Goal: Information Seeking & Learning: Find specific fact

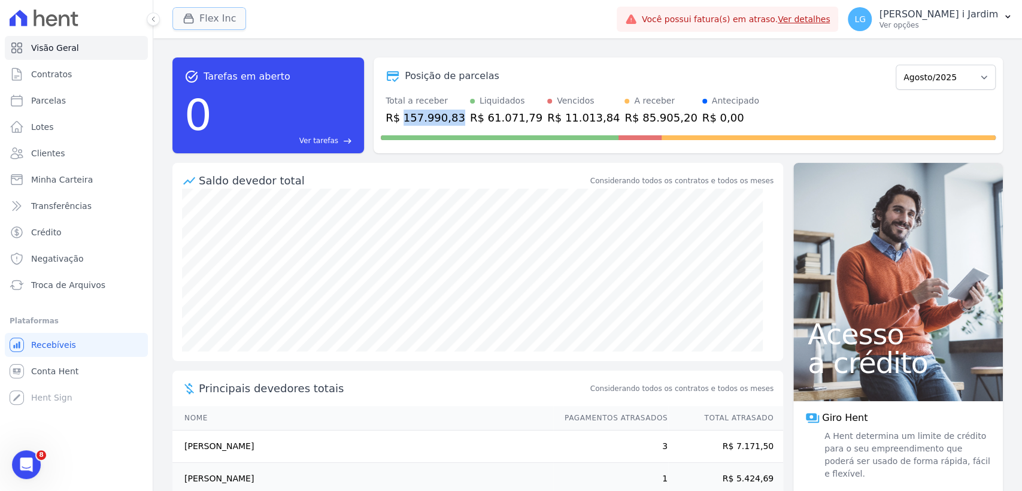
click at [206, 20] on button "Flex Inc" at bounding box center [210, 18] width 74 height 23
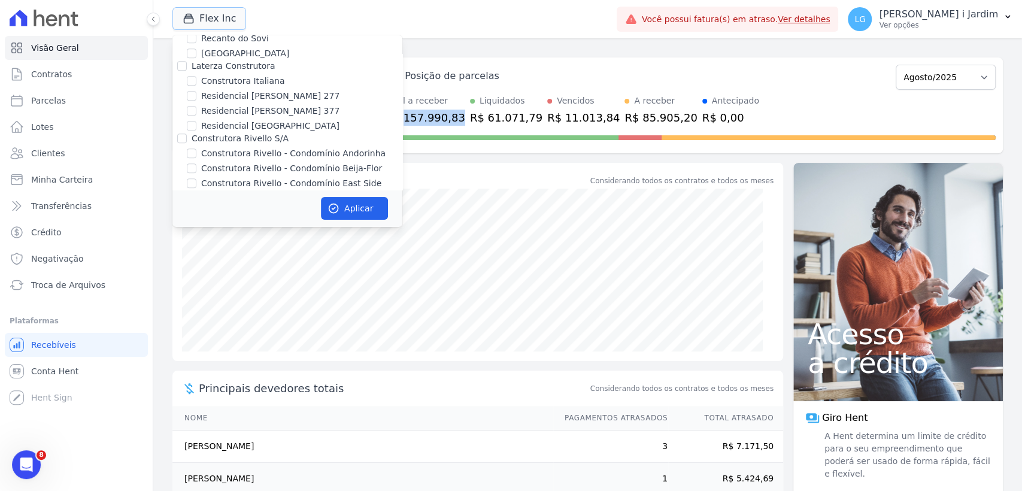
scroll to position [998, 0]
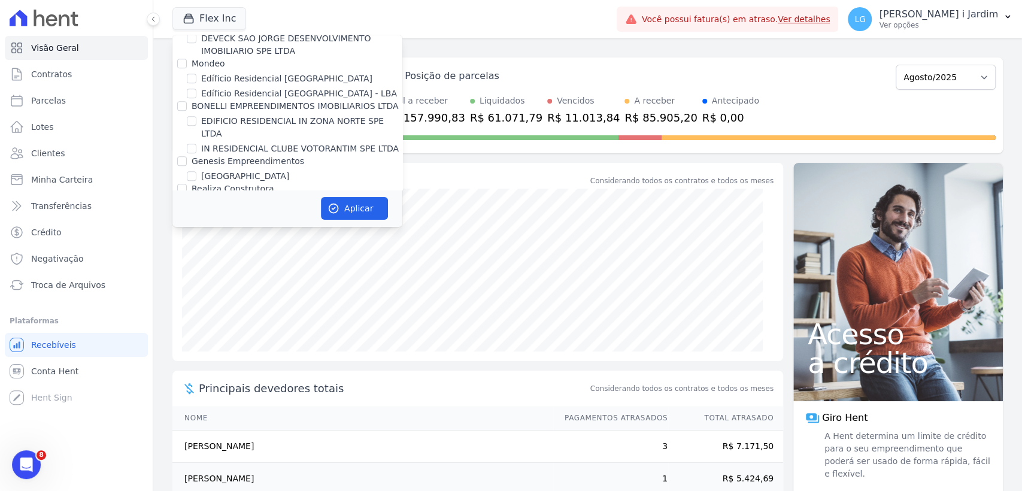
click at [219, 226] on label "FLEX PARTICIPACOES LTDA" at bounding box center [247, 231] width 111 height 10
click at [187, 226] on input "FLEX PARTICIPACOES LTDA" at bounding box center [182, 231] width 10 height 10
checkbox input "false"
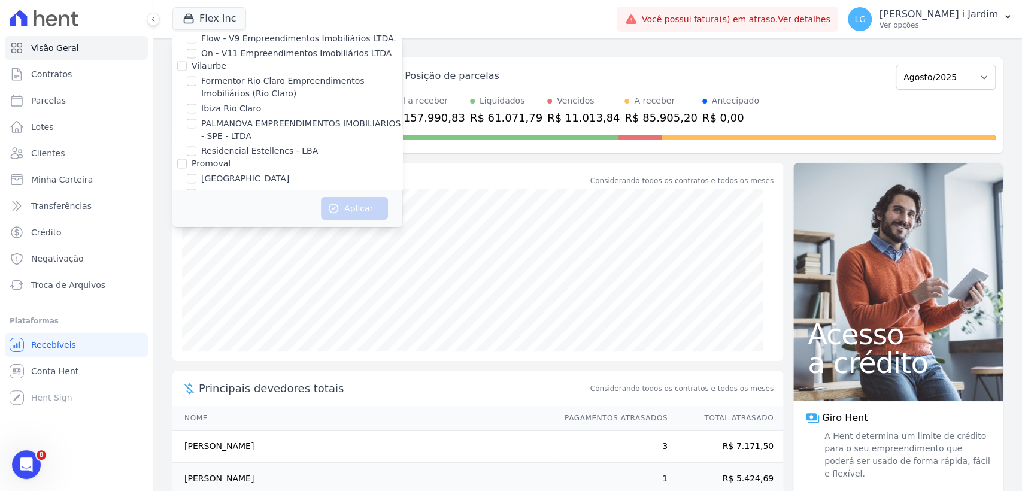
click at [223, 187] on label "Villa Francesa Iris" at bounding box center [237, 193] width 73 height 13
click at [196, 189] on input "Villa Francesa Iris" at bounding box center [192, 194] width 10 height 10
checkbox input "true"
click at [337, 212] on icon "button" at bounding box center [334, 208] width 12 height 12
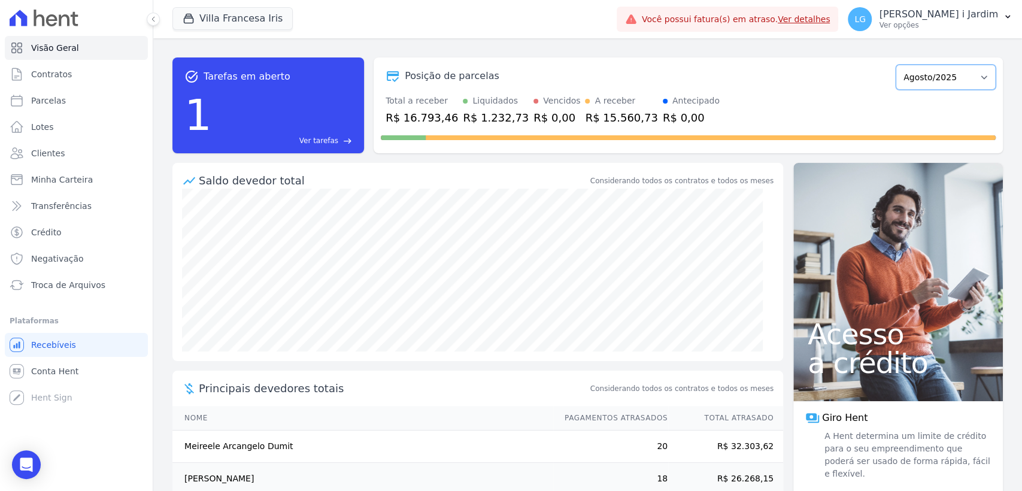
click at [943, 77] on select "Março/2024 Abril/2024 Maio/2024 Junho/2024 Julho/2024 Agosto/2024 Setembro/2024…" at bounding box center [946, 77] width 100 height 25
select select "09/2025"
click at [896, 65] on select "Março/2024 Abril/2024 Maio/2024 Junho/2024 Julho/2024 Agosto/2024 Setembro/2024…" at bounding box center [946, 77] width 100 height 25
click at [91, 106] on link "Parcelas" at bounding box center [76, 101] width 143 height 24
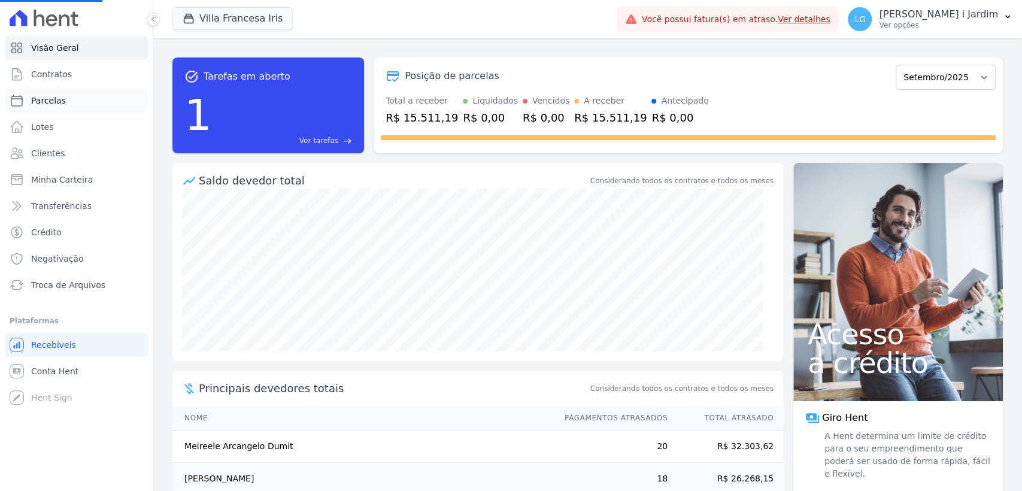
select select
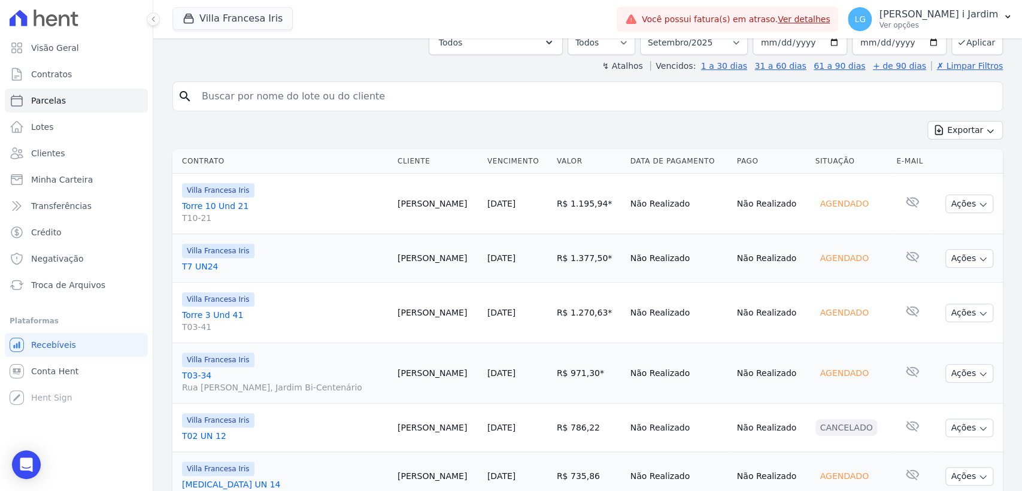
scroll to position [465, 0]
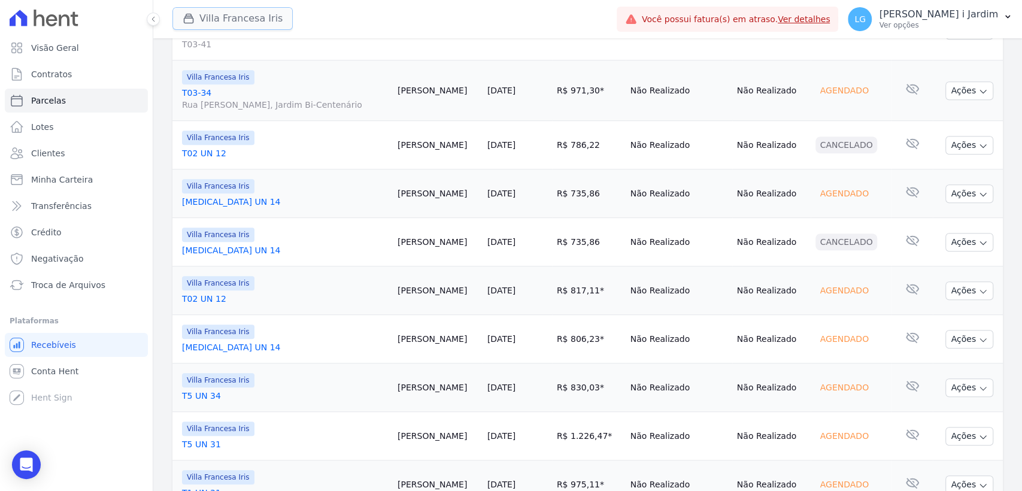
click at [240, 13] on button "Villa Francesa Iris" at bounding box center [233, 18] width 120 height 23
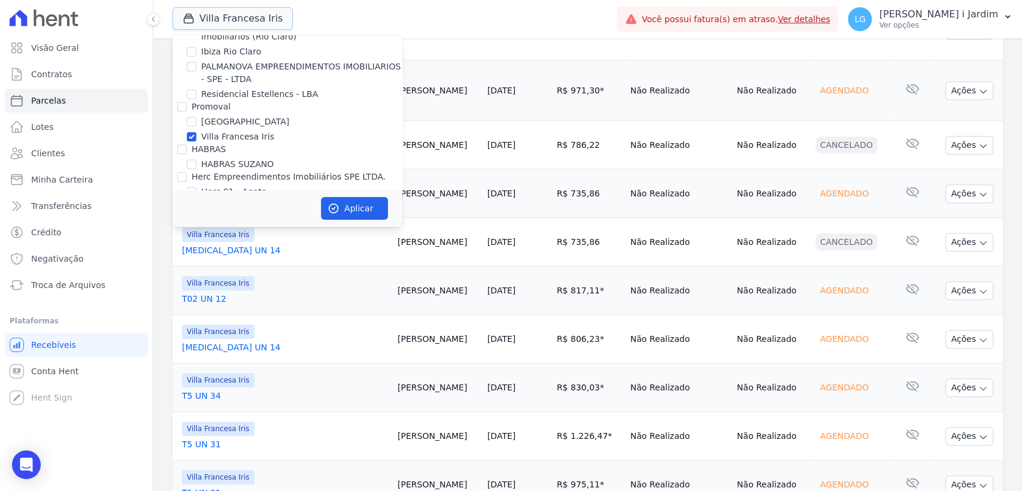
scroll to position [1264, 0]
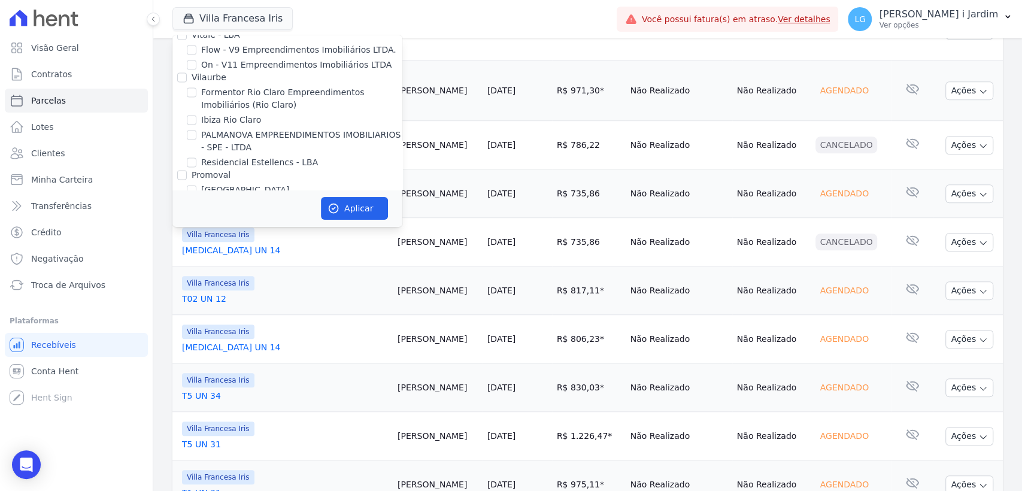
click at [222, 199] on label "Villa Francesa Iris" at bounding box center [237, 205] width 73 height 13
click at [196, 200] on input "Villa Francesa Iris" at bounding box center [192, 205] width 10 height 10
checkbox input "false"
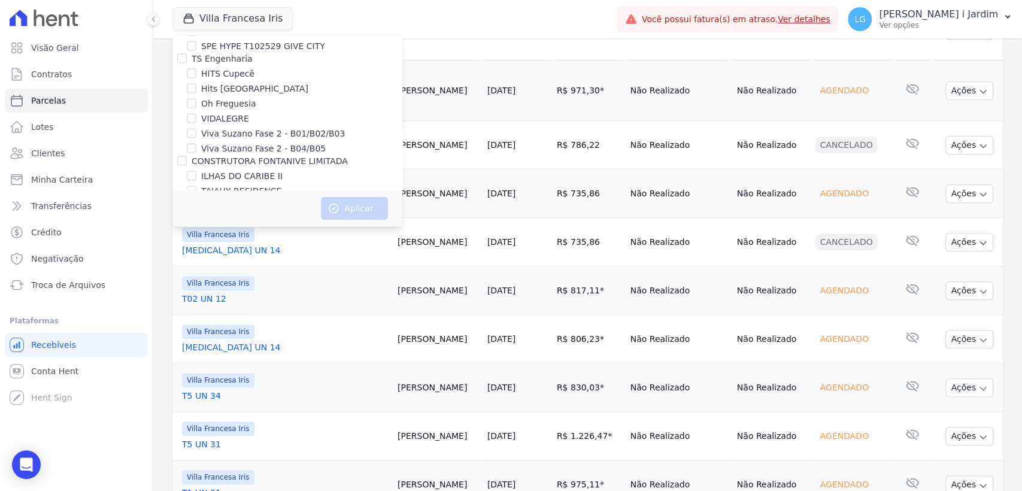
click at [258, 170] on label "ILHAS DO CARIBE II" at bounding box center [241, 176] width 81 height 13
click at [196, 171] on input "ILHAS DO CARIBE II" at bounding box center [192, 176] width 10 height 10
checkbox input "true"
click at [338, 214] on button "Aplicar" at bounding box center [354, 208] width 67 height 23
click at [77, 197] on link "Transferências" at bounding box center [76, 206] width 143 height 24
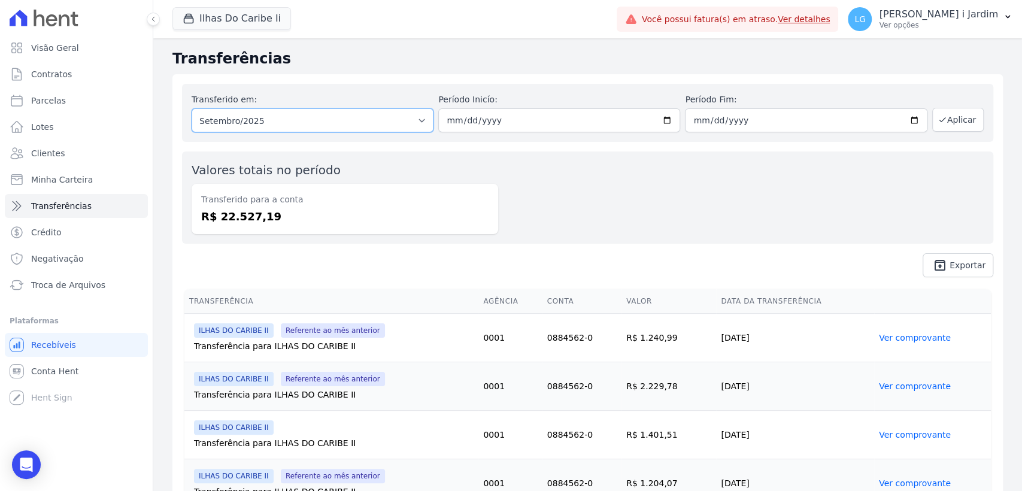
click at [277, 126] on select "Todos os meses Fevereiro/2025 Março/2025 Abril/2025 Maio/2025 Junho/2025 Julho/…" at bounding box center [313, 120] width 242 height 24
select select "08/2025"
click at [192, 108] on select "Todos os meses Fevereiro/2025 Março/2025 Abril/2025 Maio/2025 Junho/2025 Julho/…" at bounding box center [313, 120] width 242 height 24
click at [946, 120] on button "Aplicar" at bounding box center [959, 120] width 52 height 24
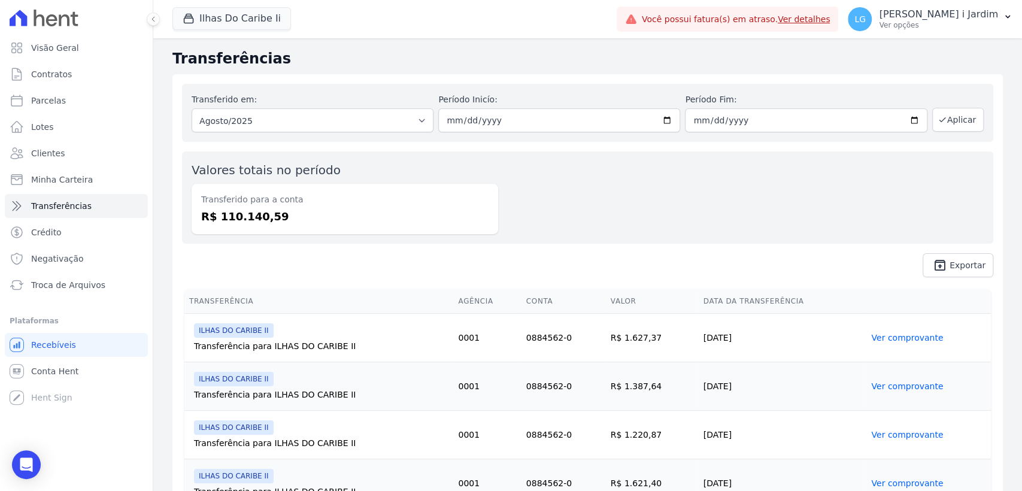
click at [246, 210] on dd "R$ 110.140,59" at bounding box center [345, 216] width 288 height 16
copy dd "110.140,59"
click at [117, 49] on link "Visão Geral" at bounding box center [76, 48] width 143 height 24
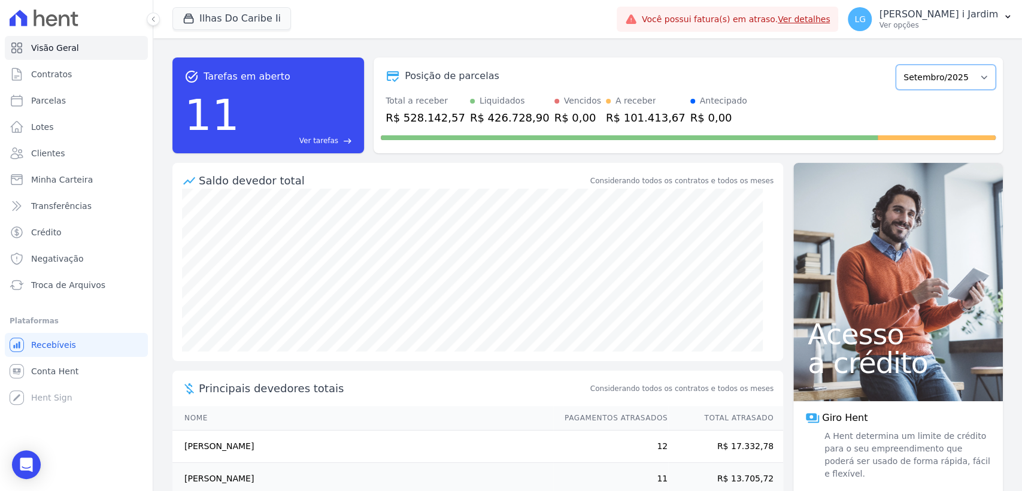
click at [935, 71] on select "Agosto/2022 Setembro/2022 Outubro/2022 Novembro/2022 Dezembro/2022 Janeiro/2023…" at bounding box center [946, 77] width 100 height 25
select select "08/2025"
click at [896, 65] on select "Agosto/2022 Setembro/2022 Outubro/2022 Novembro/2022 Dezembro/2022 Janeiro/2023…" at bounding box center [946, 77] width 100 height 25
click at [417, 116] on div "R$ 188.800,42" at bounding box center [426, 118] width 80 height 16
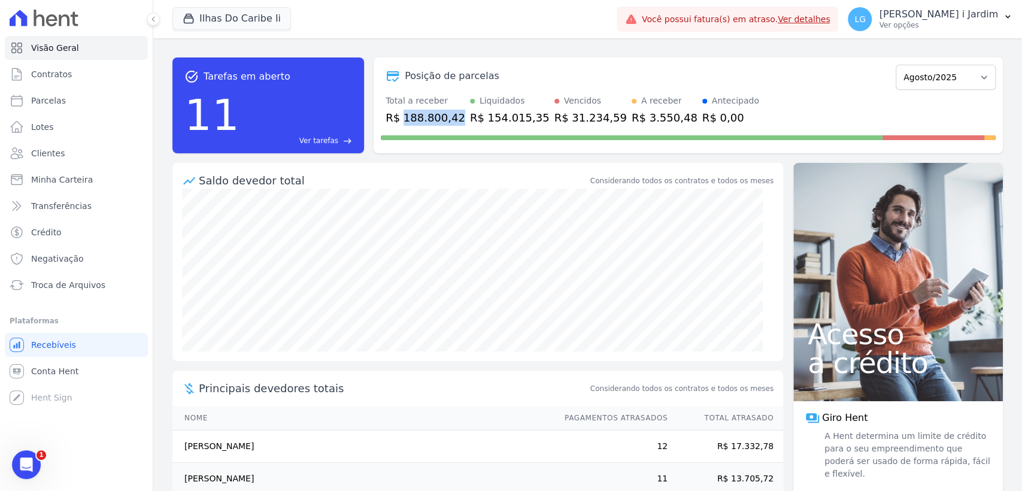
copy div "188.800,42"
click at [229, 21] on button "Ilhas Do Caribe Ii" at bounding box center [232, 18] width 119 height 23
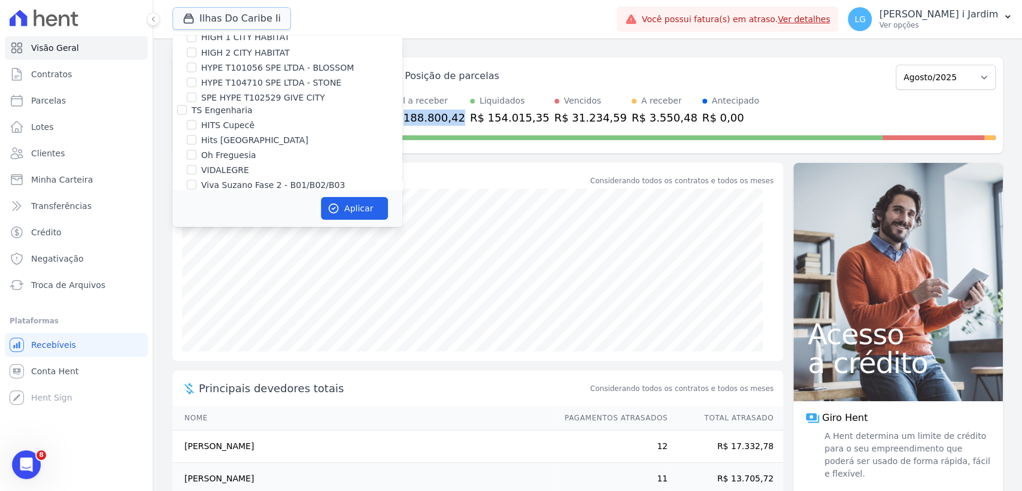
scroll to position [1530, 0]
click at [258, 218] on label "ILHAS DO CARIBE II" at bounding box center [241, 224] width 81 height 13
click at [196, 219] on input "ILHAS DO CARIBE II" at bounding box center [192, 224] width 10 height 10
checkbox input "false"
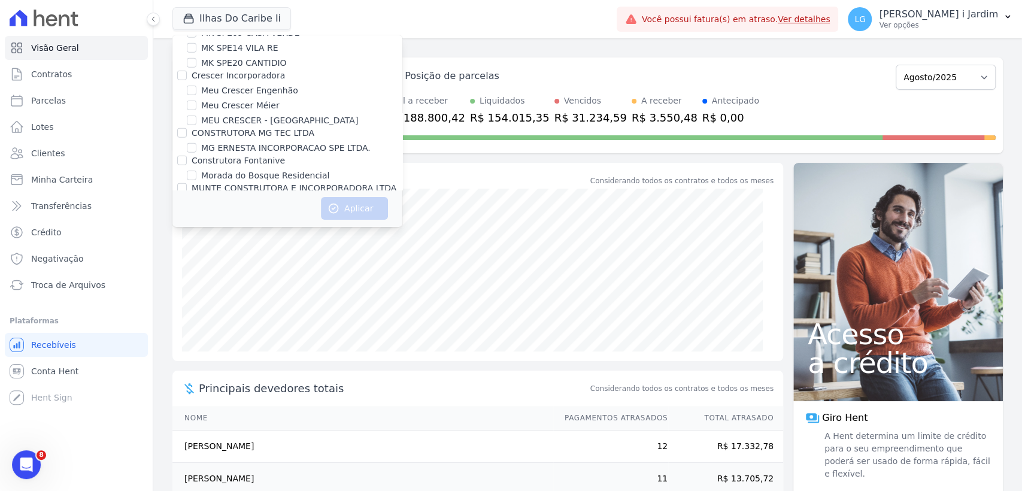
click at [249, 170] on label "Morada do Bosque Residencial" at bounding box center [265, 176] width 128 height 13
click at [196, 171] on input "Morada do Bosque Residencial" at bounding box center [192, 176] width 10 height 10
checkbox input "true"
click at [331, 198] on button "Aplicar" at bounding box center [354, 208] width 67 height 23
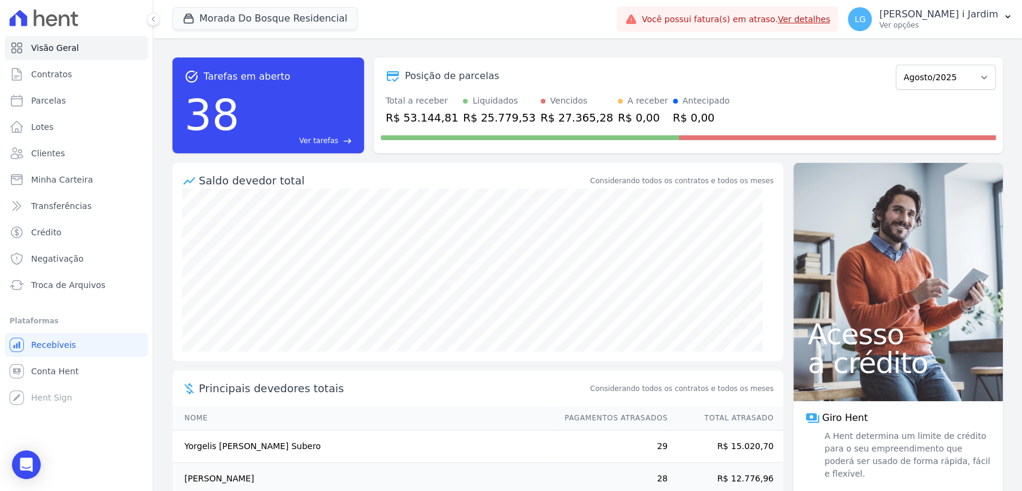
click at [415, 118] on div "R$ 53.144,81" at bounding box center [422, 118] width 72 height 16
copy div "53.144,81"
click at [119, 206] on link "Transferências" at bounding box center [76, 206] width 143 height 24
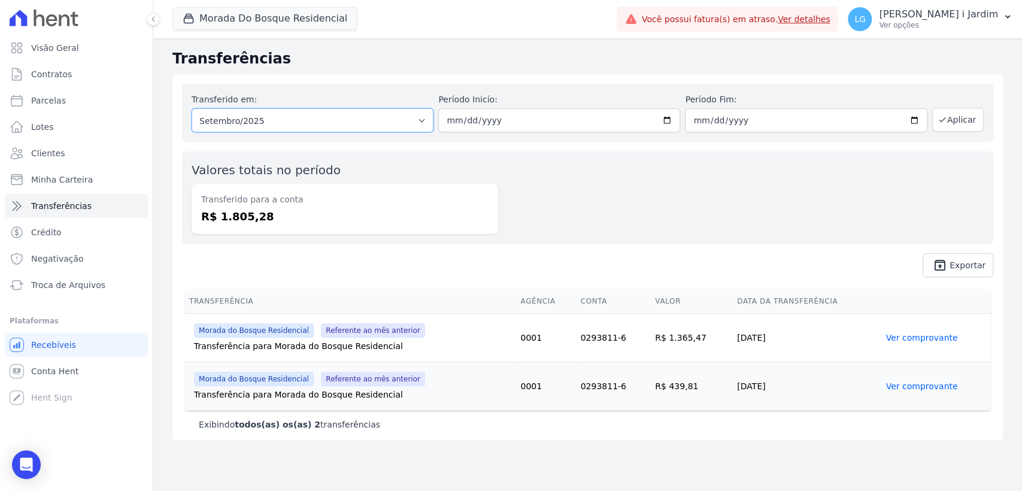
click at [291, 123] on select "Todos os meses Dezembro/2023 Janeiro/2024 Fevereiro/2024 Março/2024 Abril/2024 …" at bounding box center [313, 120] width 242 height 24
select select "08/2025"
click at [192, 108] on select "Todos os meses Dezembro/2023 Janeiro/2024 Fevereiro/2024 Março/2024 Abril/2024 …" at bounding box center [313, 120] width 242 height 24
click at [957, 122] on button "Aplicar" at bounding box center [959, 120] width 52 height 24
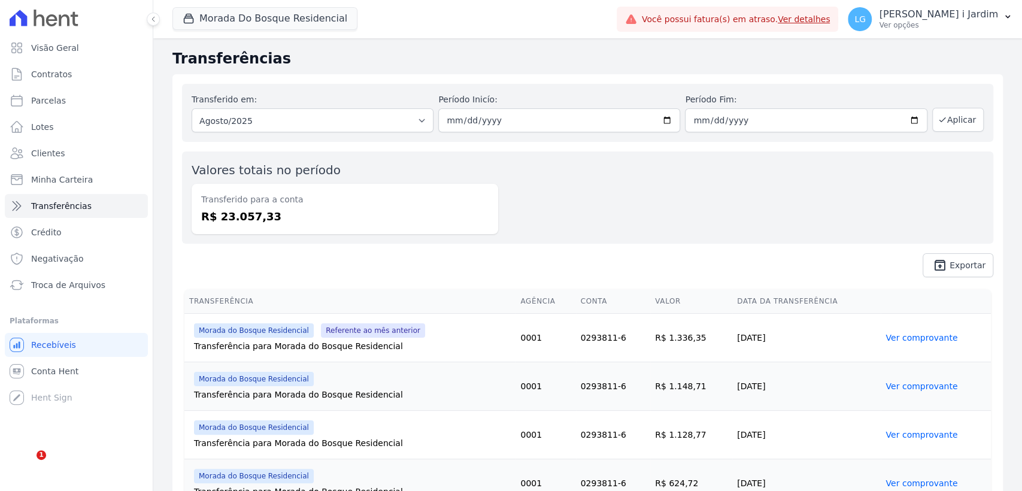
click at [250, 217] on dd "R$ 23.057,33" at bounding box center [345, 216] width 288 height 16
click at [241, 211] on dd "R$ 23.057,33" at bounding box center [345, 216] width 288 height 16
copy dd "23.057,33"
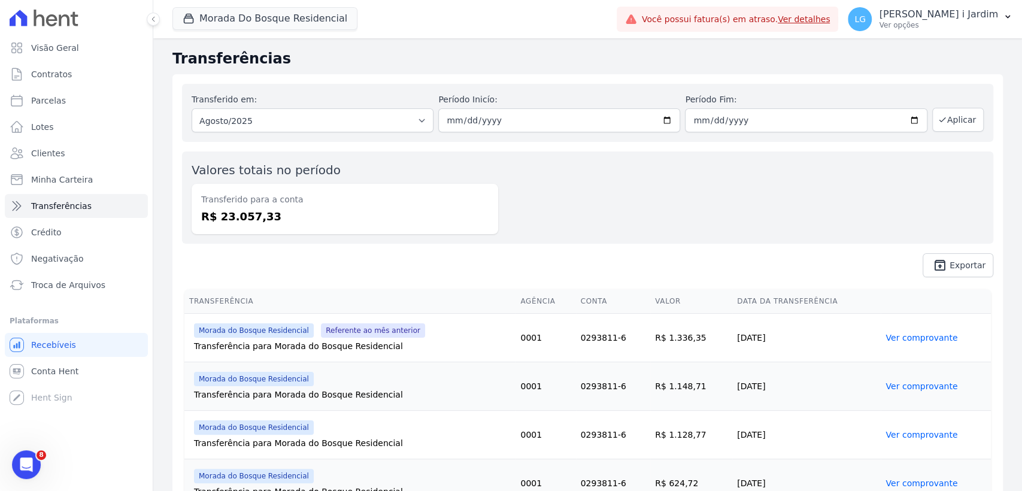
scroll to position [26, 0]
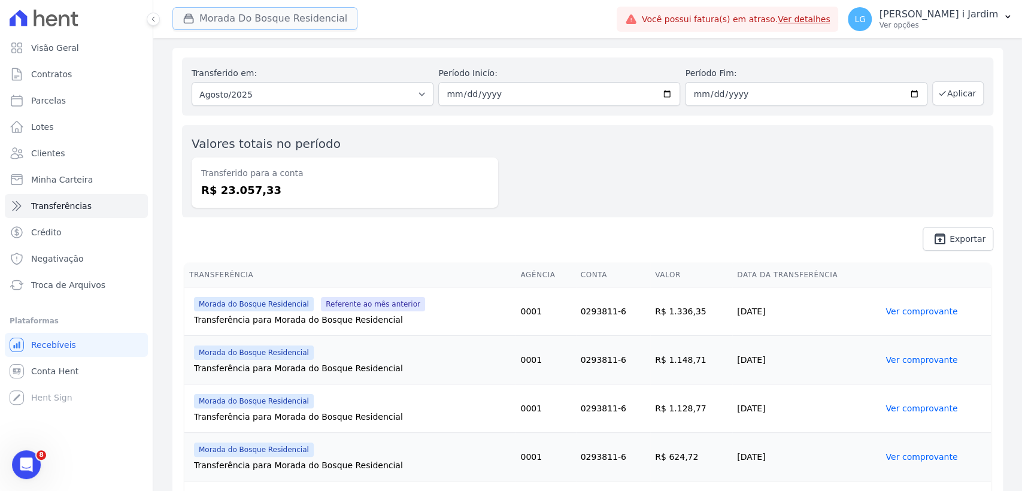
click at [268, 15] on button "Morada Do Bosque Residencial" at bounding box center [265, 18] width 185 height 23
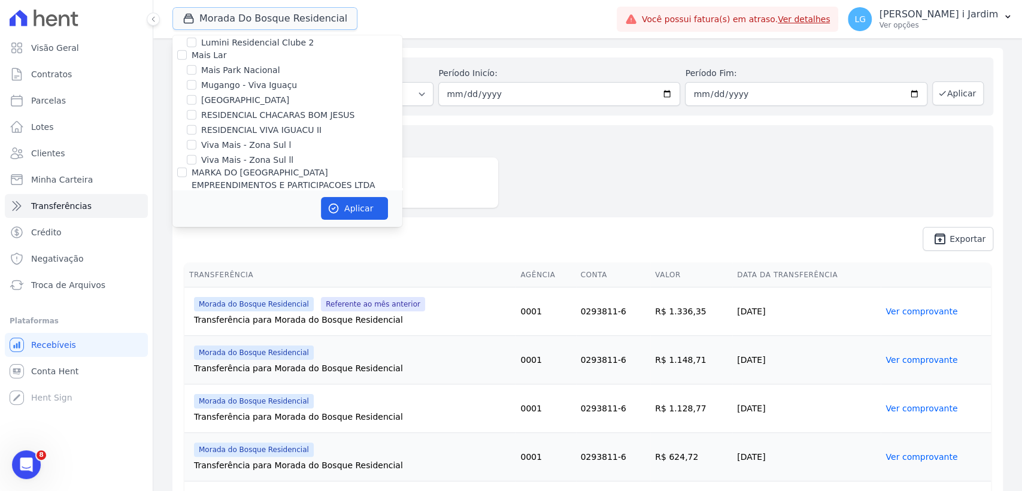
scroll to position [2129, 0]
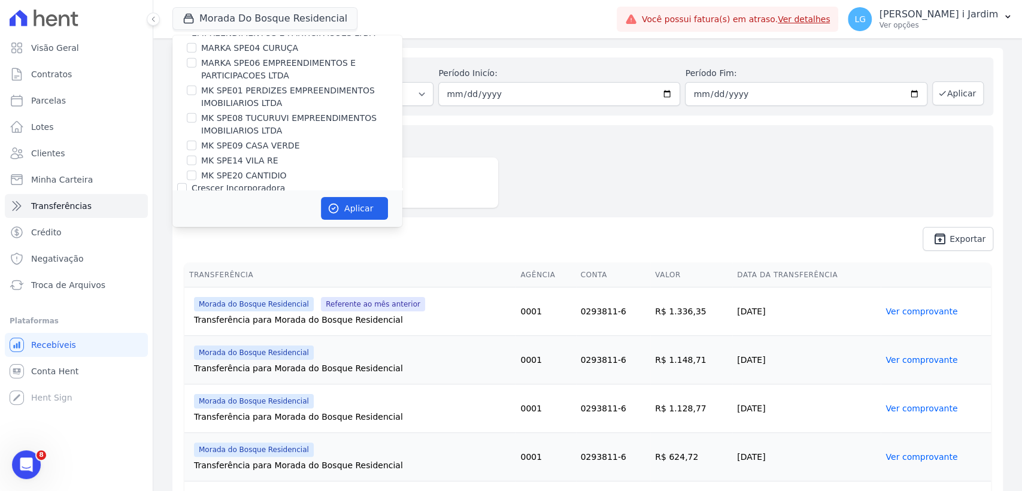
click at [257, 268] on label "Construtora Fontanive" at bounding box center [238, 273] width 93 height 10
click at [187, 268] on input "Construtora Fontanive" at bounding box center [182, 273] width 10 height 10
checkbox input "false"
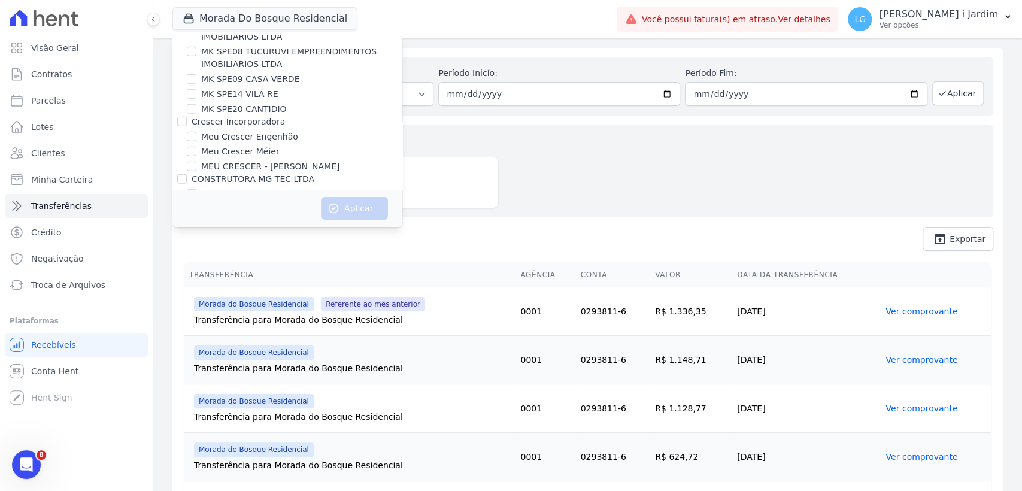
scroll to position [1593, 0]
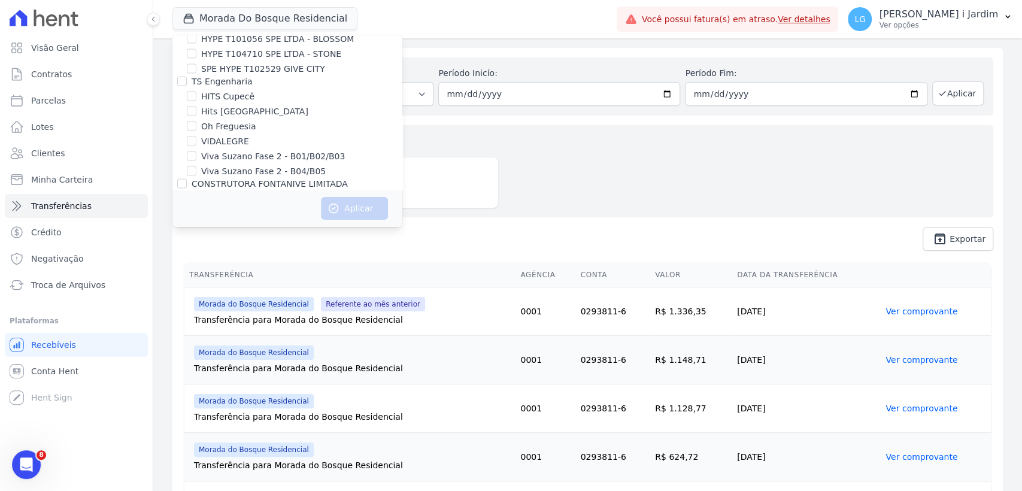
click at [267, 106] on div "Trapisa Engenharia Acaiá Residencial Icatu Residencial PORTO5 INVESTIMENTOS IMO…" at bounding box center [288, 98] width 230 height 3312
click at [266, 208] on label "TAJAHY RESIDENCE" at bounding box center [241, 214] width 80 height 13
click at [196, 209] on input "TAJAHY RESIDENCE" at bounding box center [192, 214] width 10 height 10
checkbox input "true"
click at [358, 214] on button "Aplicar" at bounding box center [354, 208] width 67 height 23
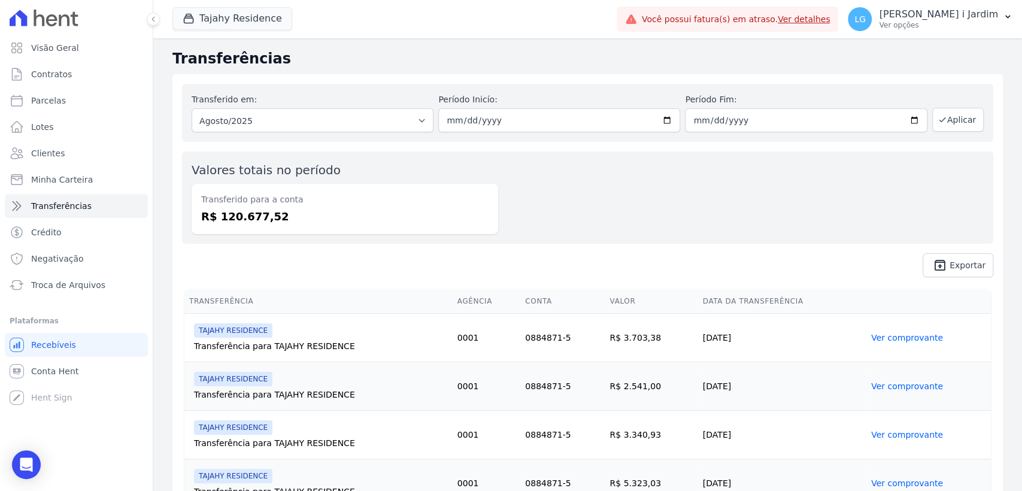
click at [264, 222] on dd "R$ 120.677,52" at bounding box center [345, 216] width 288 height 16
copy dd "120.677,52"
click at [45, 51] on span "Visão Geral" at bounding box center [55, 48] width 48 height 12
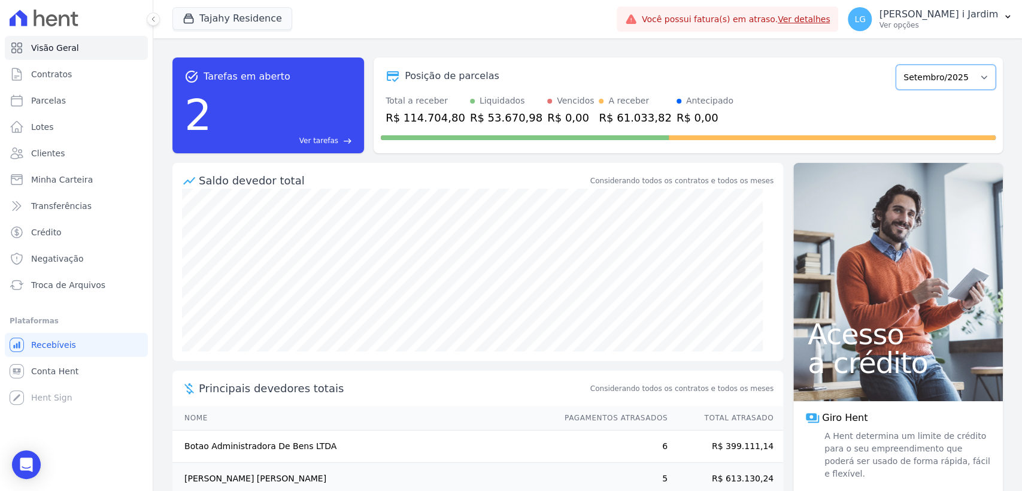
click at [950, 77] on select "Março/2024 Abril/2024 Maio/2024 Junho/2024 Julho/2024 Agosto/2024 Setembro/2024…" at bounding box center [946, 77] width 100 height 25
select select "08/2025"
click at [896, 65] on select "Março/2024 Abril/2024 Maio/2024 Junho/2024 Julho/2024 Agosto/2024 Setembro/2024…" at bounding box center [946, 77] width 100 height 25
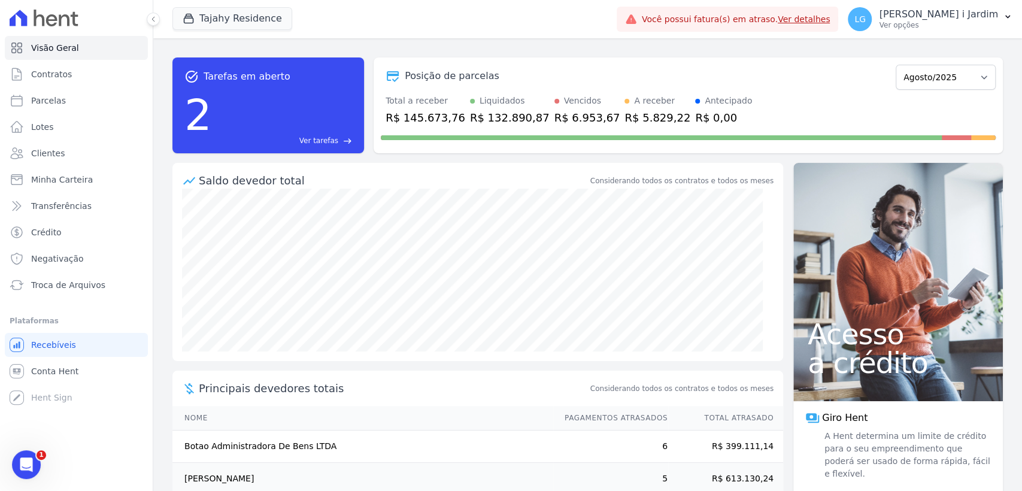
click at [417, 117] on div "R$ 145.673,76" at bounding box center [426, 118] width 80 height 16
copy div "145.673,76"
click at [72, 202] on span "Transferências" at bounding box center [61, 206] width 60 height 12
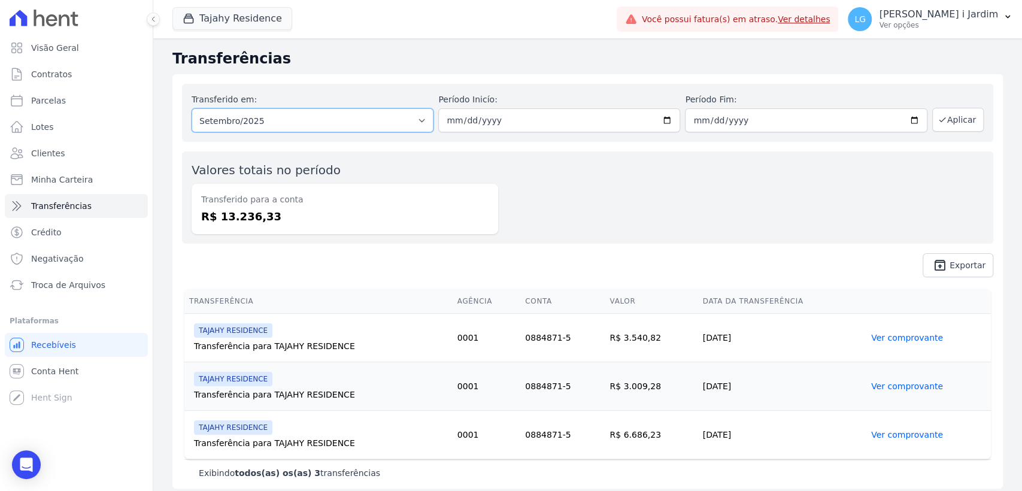
click at [264, 123] on select "Todos os meses Fevereiro/2025 Março/2025 Abril/2025 Maio/2025 Junho/2025 Julho/…" at bounding box center [313, 120] width 242 height 24
select select "08/2025"
click at [192, 108] on select "Todos os meses Fevereiro/2025 Março/2025 Abril/2025 Maio/2025 Junho/2025 Julho/…" at bounding box center [313, 120] width 242 height 24
click at [954, 116] on button "Aplicar" at bounding box center [959, 120] width 52 height 24
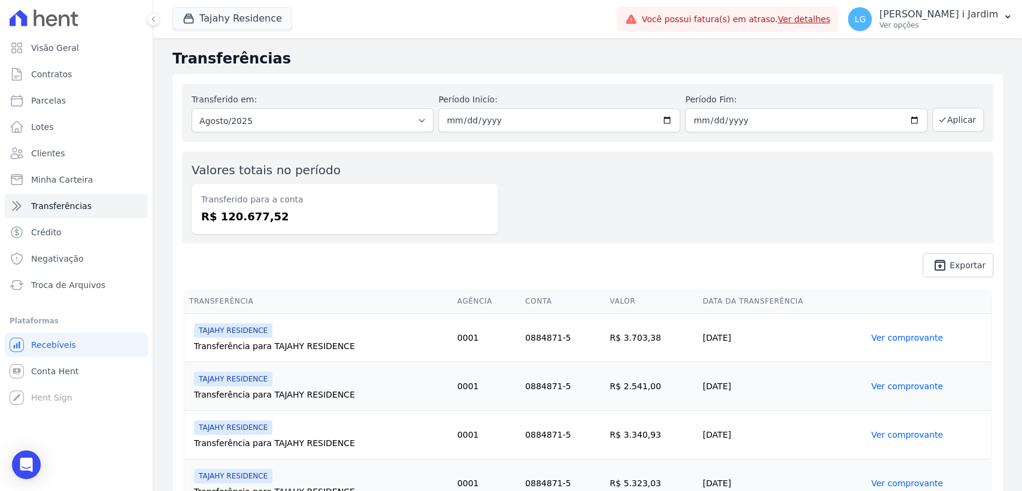
click at [243, 213] on dd "R$ 120.677,52" at bounding box center [345, 216] width 288 height 16
copy dd "120.677,52"
click at [244, 19] on button "Tajahy Residence" at bounding box center [233, 18] width 120 height 23
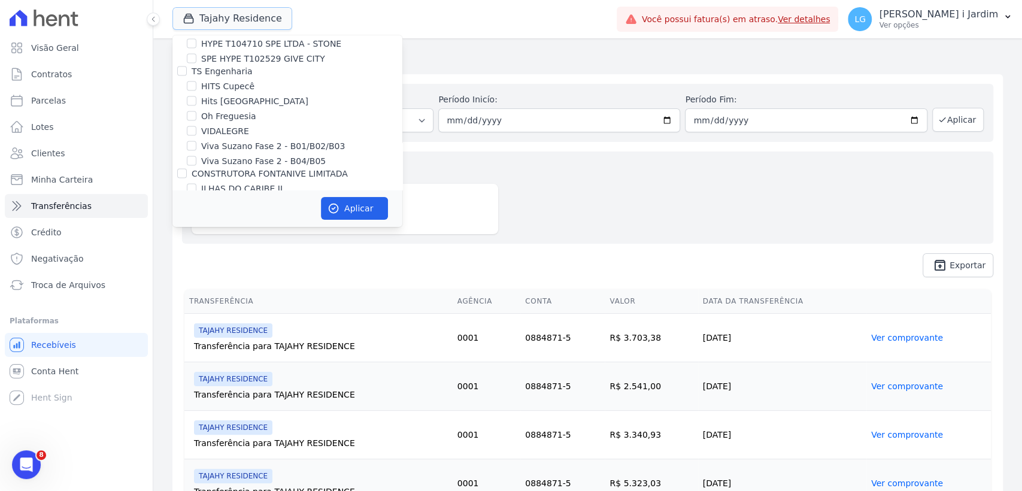
scroll to position [1597, 0]
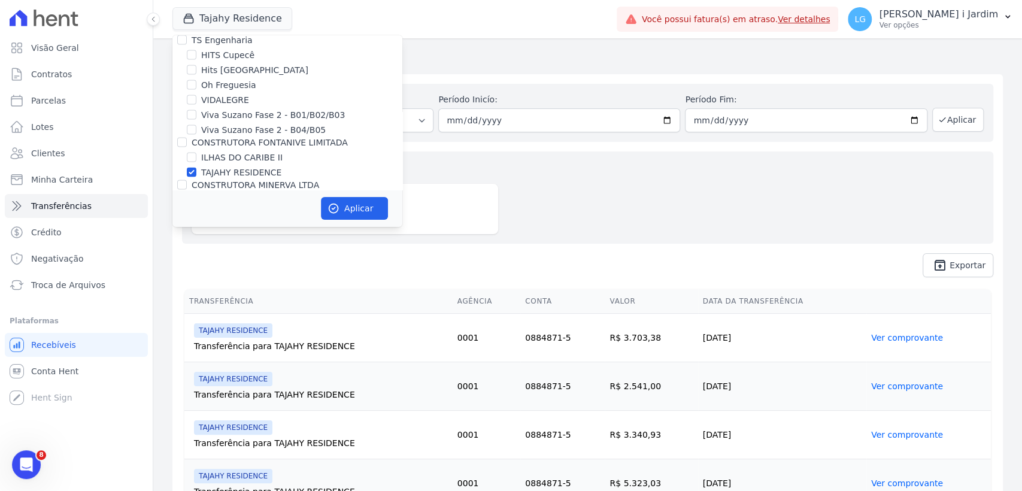
click at [249, 167] on label "TAJAHY RESIDENCE" at bounding box center [241, 173] width 80 height 13
click at [196, 168] on input "TAJAHY RESIDENCE" at bounding box center [192, 173] width 10 height 10
checkbox input "false"
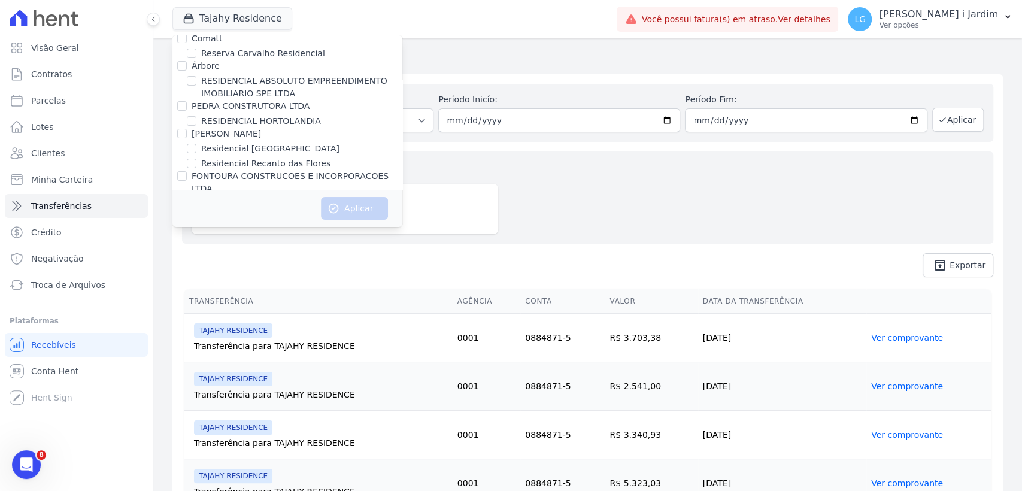
click at [249, 171] on label "FONTOURA CONSTRUCOES E INCORPORACOES LTDA" at bounding box center [290, 182] width 197 height 22
click at [187, 171] on input "FONTOURA CONSTRUCOES E INCORPORACOES LTDA" at bounding box center [182, 176] width 10 height 10
checkbox input "true"
click at [348, 215] on button "Aplicar" at bounding box center [354, 208] width 67 height 23
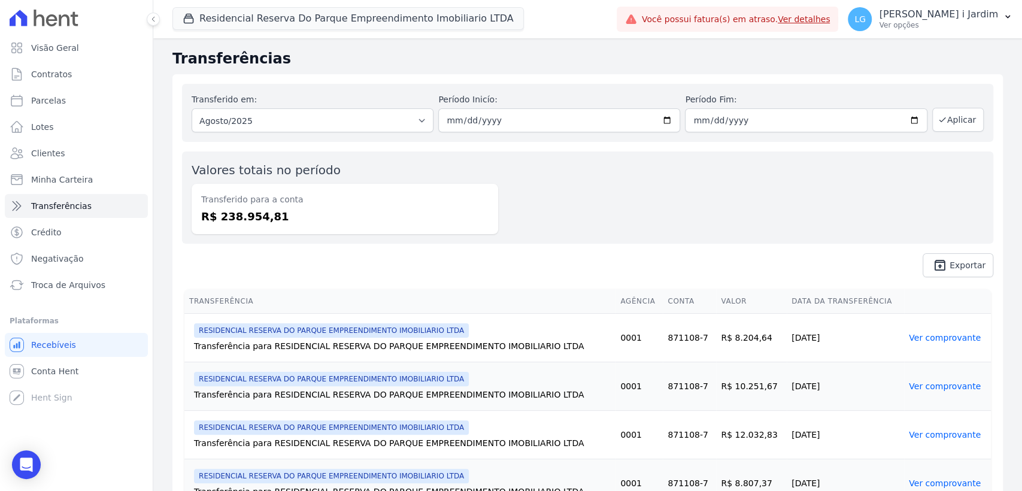
click at [418, 255] on span "unarchive Exportar" at bounding box center [588, 265] width 812 height 24
click at [249, 224] on dd "R$ 238.954,81" at bounding box center [345, 216] width 288 height 16
click at [249, 223] on dd "R$ 238.954,81" at bounding box center [345, 216] width 288 height 16
click at [258, 263] on span "unarchive Exportar" at bounding box center [588, 265] width 812 height 24
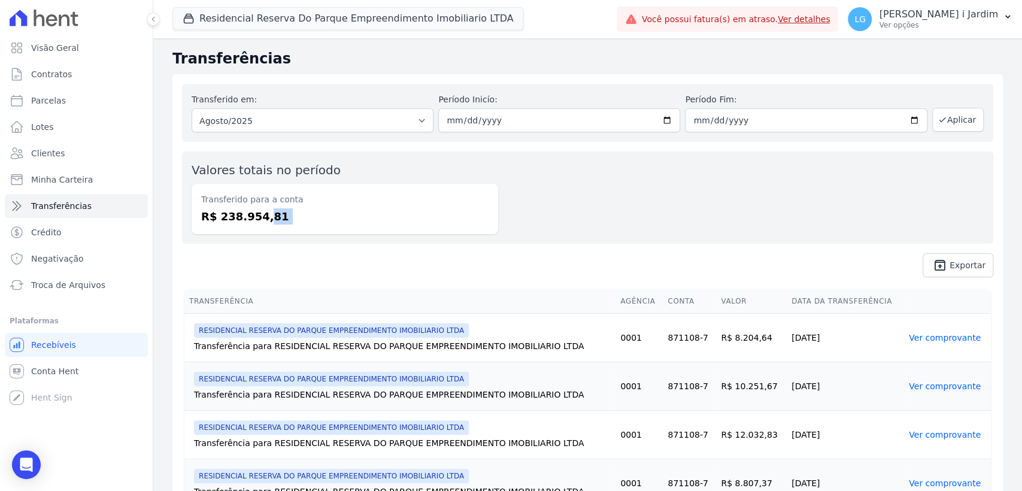
click at [248, 246] on div "Transferido em: Todos os meses Novembro/2024 Dezembro/2024 Janeiro/2025 Feverei…" at bounding box center [588, 180] width 831 height 213
click at [249, 214] on dd "R$ 238.954,81" at bounding box center [345, 216] width 288 height 16
copy dd "238.954,81"
click at [114, 41] on link "Visão Geral" at bounding box center [76, 48] width 143 height 24
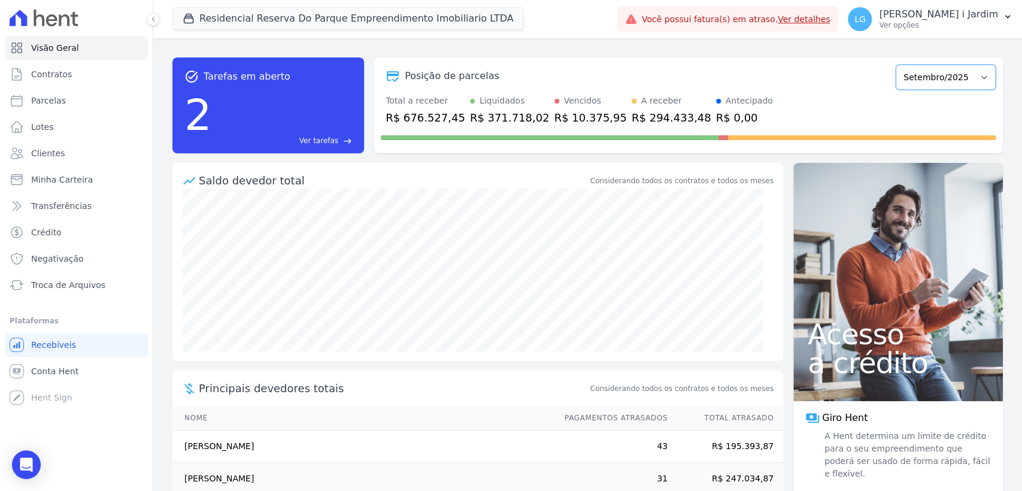
click at [955, 77] on select "Dezembro/2023 Janeiro/2024 Fevereiro/2024 Março/2024 Abril/2024 Maio/2024 Junho…" at bounding box center [946, 77] width 100 height 25
select select "08/2025"
click at [896, 65] on select "Dezembro/2023 Janeiro/2024 Fevereiro/2024 Março/2024 Abril/2024 Maio/2024 Junho…" at bounding box center [946, 77] width 100 height 25
click at [422, 116] on div "R$ 2.445.489,69" at bounding box center [431, 118] width 90 height 16
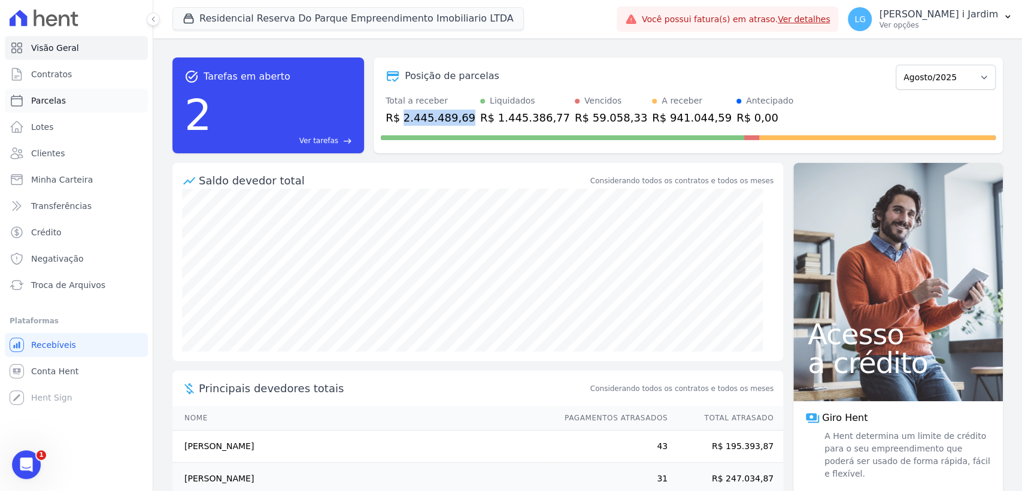
click at [71, 106] on link "Parcelas" at bounding box center [76, 101] width 143 height 24
select select
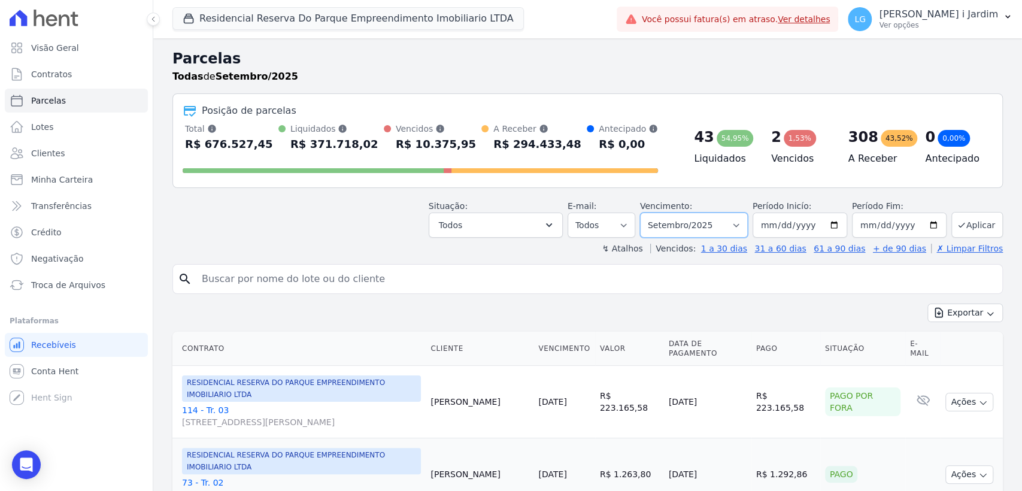
click at [675, 231] on select "Filtrar por período ──────── Todos os meses Dezembro/2023 Janeiro/2024 Fevereir…" at bounding box center [694, 225] width 108 height 25
select select "08/2025"
click at [647, 213] on select "Filtrar por período ──────── Todos os meses Dezembro/2023 Janeiro/2024 Fevereir…" at bounding box center [694, 225] width 108 height 25
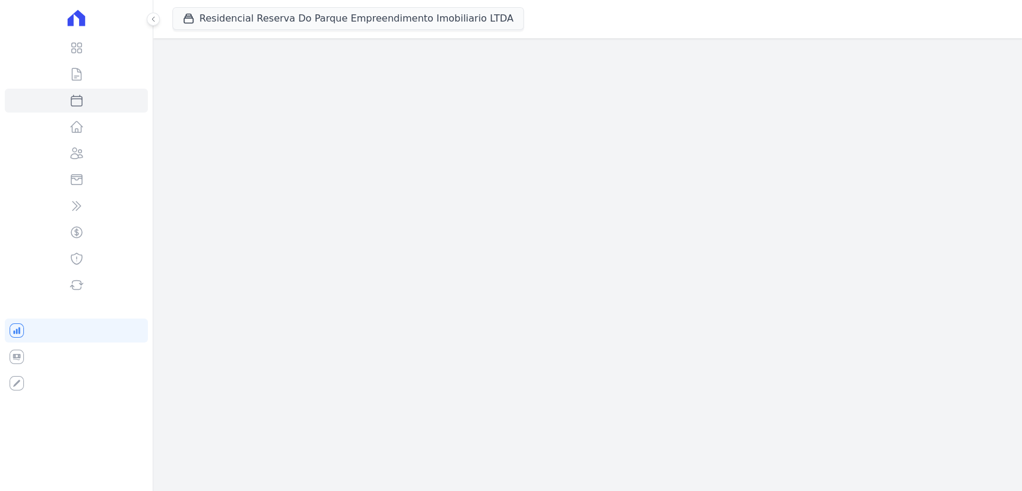
select select
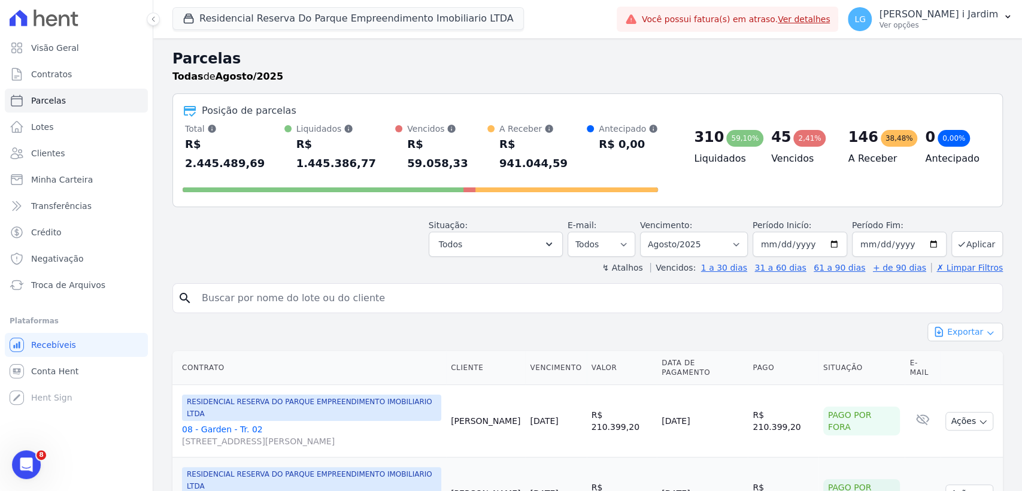
click at [947, 323] on button "Exportar" at bounding box center [965, 332] width 75 height 19
click at [945, 375] on span "Exportar CSV" at bounding box center [964, 381] width 63 height 12
click at [238, 241] on header "Parcelas Todas de Agosto/2025 Posição de parcelas Total Soma das parcelas pagas…" at bounding box center [588, 161] width 831 height 226
click at [382, 24] on button "Residencial Reserva Do Parque Empreendimento Imobiliario LTDA" at bounding box center [349, 18] width 352 height 23
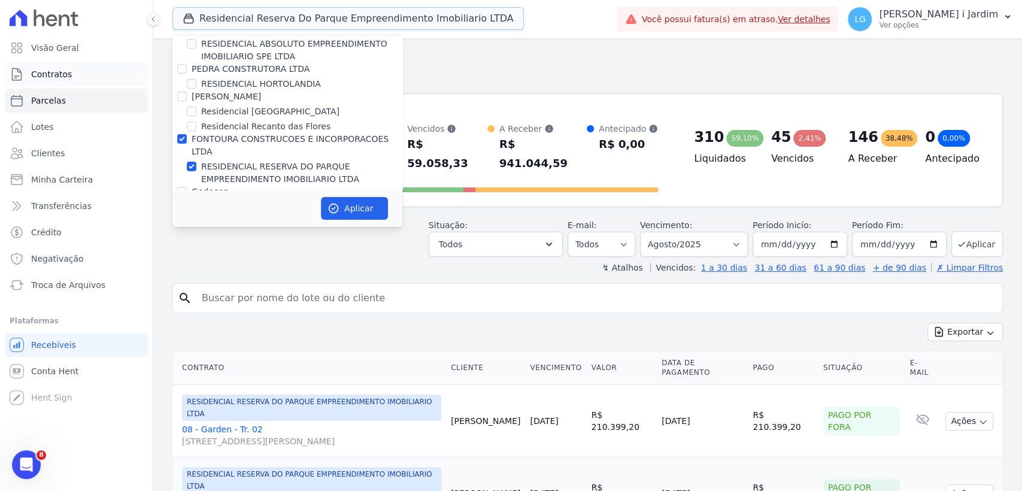
scroll to position [2728, 0]
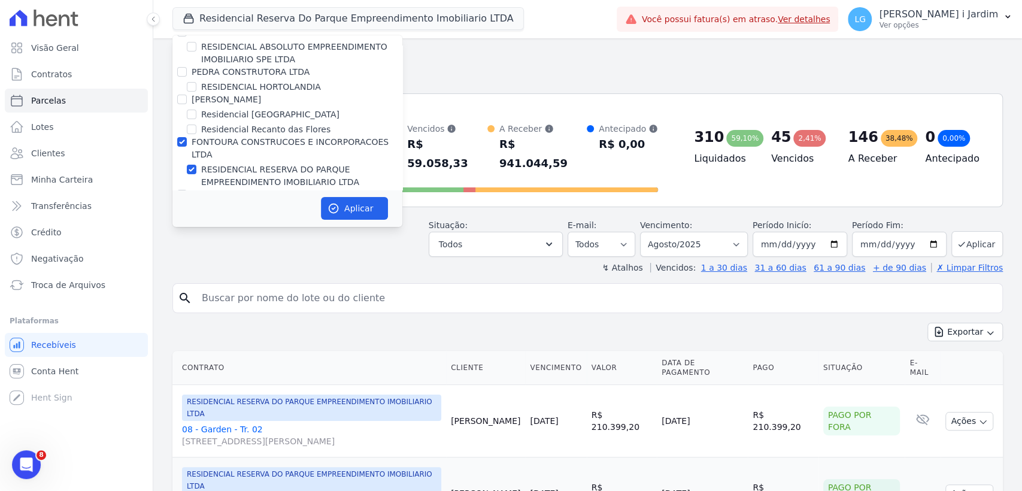
click at [207, 137] on label "FONTOURA CONSTRUCOES E INCORPORACOES LTDA" at bounding box center [290, 148] width 197 height 22
click at [187, 137] on input "FONTOURA CONSTRUCOES E INCORPORACOES LTDA" at bounding box center [182, 142] width 10 height 10
checkbox input "false"
click at [202, 204] on label "Residencial [GEOGRAPHIC_DATA]" at bounding box center [270, 210] width 138 height 13
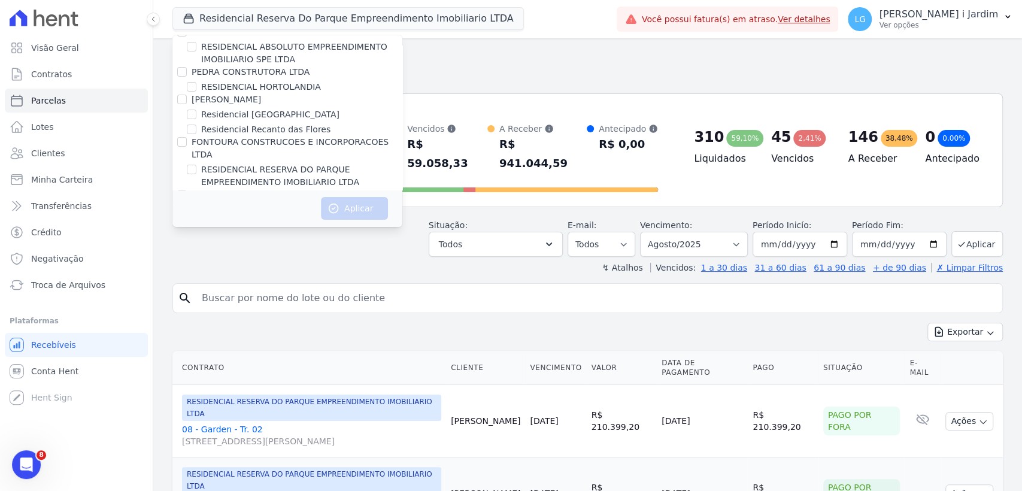
click at [196, 205] on input "Residencial [GEOGRAPHIC_DATA]" at bounding box center [192, 210] width 10 height 10
checkbox input "true"
click at [344, 217] on button "Aplicar" at bounding box center [354, 208] width 67 height 23
select select
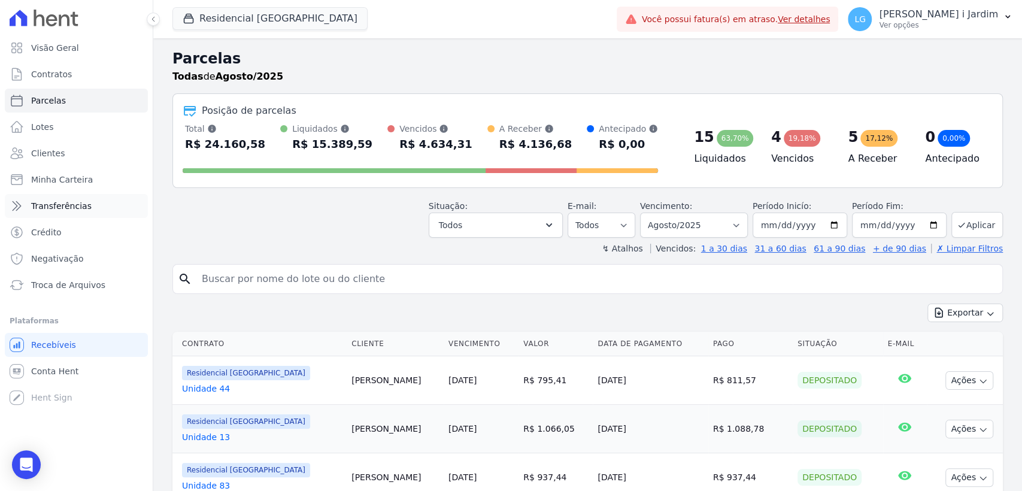
click at [83, 207] on span "Transferências" at bounding box center [61, 206] width 60 height 12
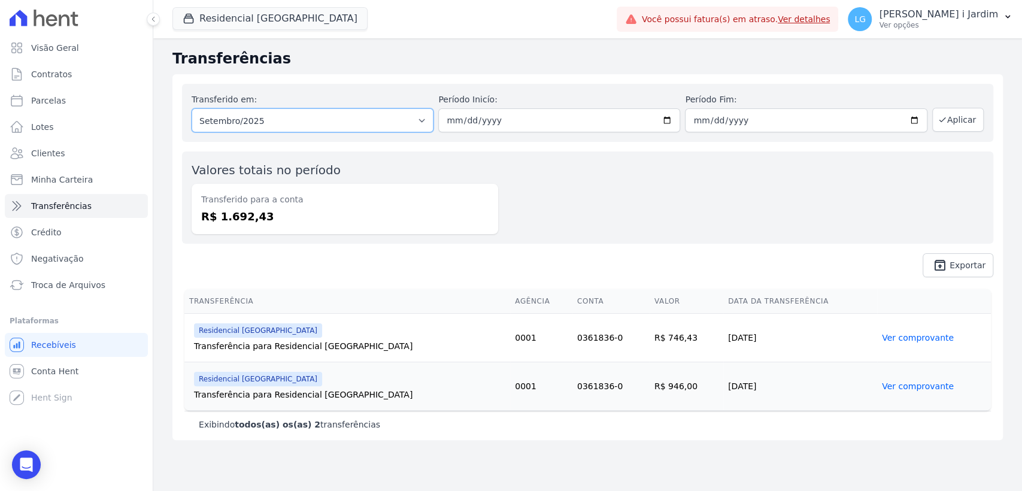
click at [304, 129] on select "Todos os meses Abril/2024 Maio/2024 Junho/2024 Julho/2024 Agosto/2024 Setembro/…" at bounding box center [313, 120] width 242 height 24
select select "08/2025"
click at [192, 108] on select "Todos os meses Abril/2024 Maio/2024 Junho/2024 Julho/2024 Agosto/2024 Setembro/…" at bounding box center [313, 120] width 242 height 24
click at [978, 121] on button "Aplicar" at bounding box center [959, 120] width 52 height 24
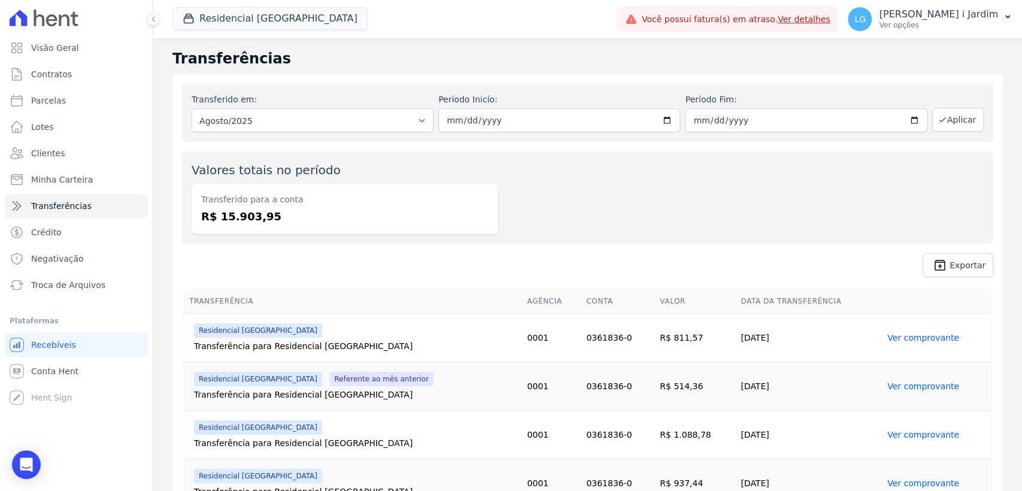
click at [249, 217] on dd "R$ 15.903,95" at bounding box center [345, 216] width 288 height 16
copy dd "15.903,95"
click at [28, 44] on link "Visão Geral" at bounding box center [76, 48] width 143 height 24
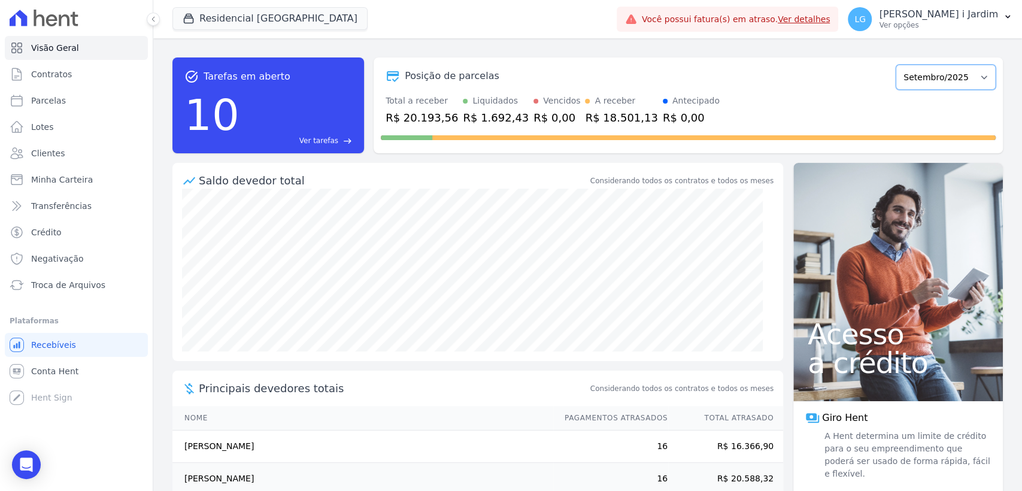
drag, startPoint x: 940, startPoint y: 75, endPoint x: 939, endPoint y: 81, distance: 6.0
click at [939, 75] on select "Março/2024 Abril/2024 Maio/2024 Junho/2024 Julho/2024 Agosto/2024 Setembro/2024…" at bounding box center [946, 77] width 100 height 25
select select "08/2025"
click at [896, 65] on select "Março/2024 Abril/2024 Maio/2024 Junho/2024 Julho/2024 Agosto/2024 Setembro/2024…" at bounding box center [946, 77] width 100 height 25
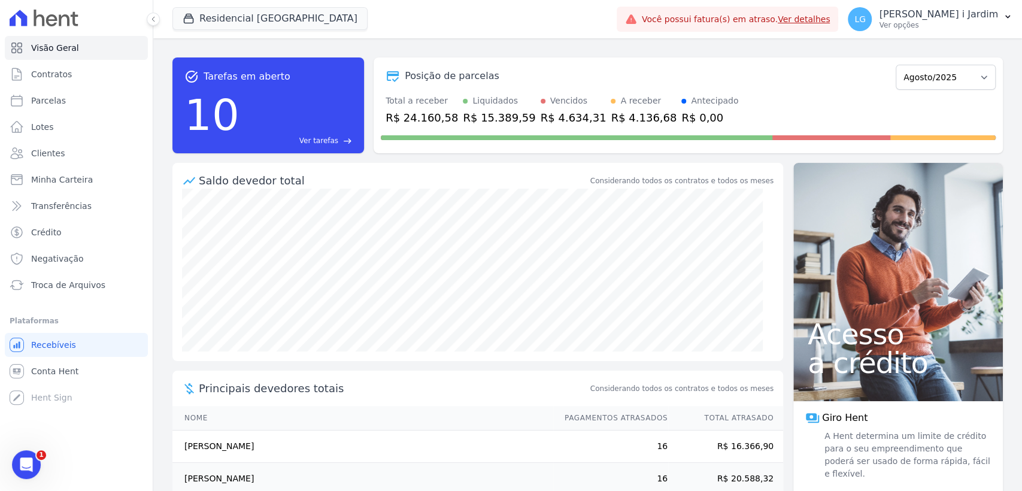
click at [419, 116] on div "R$ 24.160,58" at bounding box center [422, 118] width 72 height 16
copy div "24.160,58"
click at [81, 192] on ul "Visão Geral Contratos [GEOGRAPHIC_DATA] Lotes Clientes Minha Carteira Transferê…" at bounding box center [76, 166] width 143 height 261
click at [80, 200] on span "Transferências" at bounding box center [61, 206] width 60 height 12
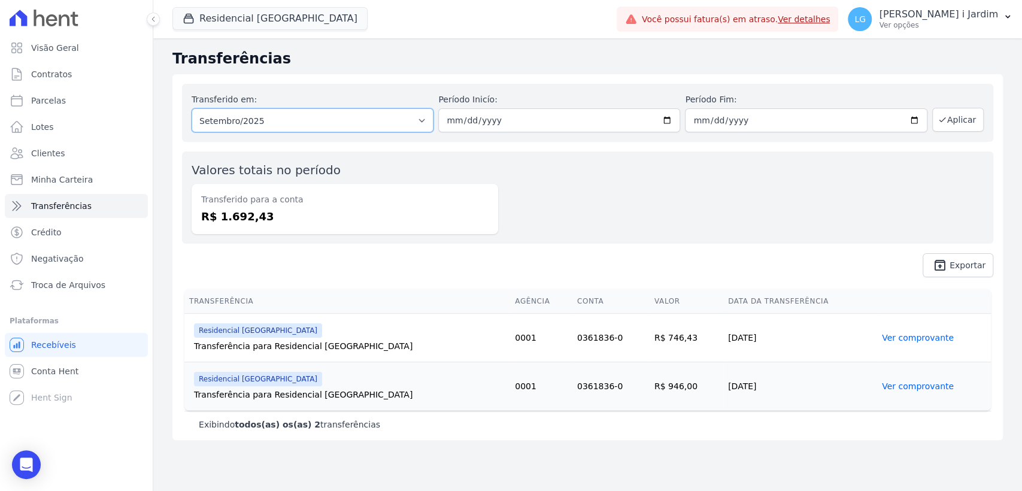
drag, startPoint x: 402, startPoint y: 114, endPoint x: 395, endPoint y: 124, distance: 11.6
click at [402, 114] on select "Todos os meses Abril/2024 Maio/2024 Junho/2024 Julho/2024 Agosto/2024 Setembro/…" at bounding box center [313, 120] width 242 height 24
select select "08/2025"
click at [192, 108] on select "Todos os meses Abril/2024 Maio/2024 Junho/2024 Julho/2024 Agosto/2024 Setembro/…" at bounding box center [313, 120] width 242 height 24
click at [945, 120] on icon "button" at bounding box center [942, 120] width 5 height 4
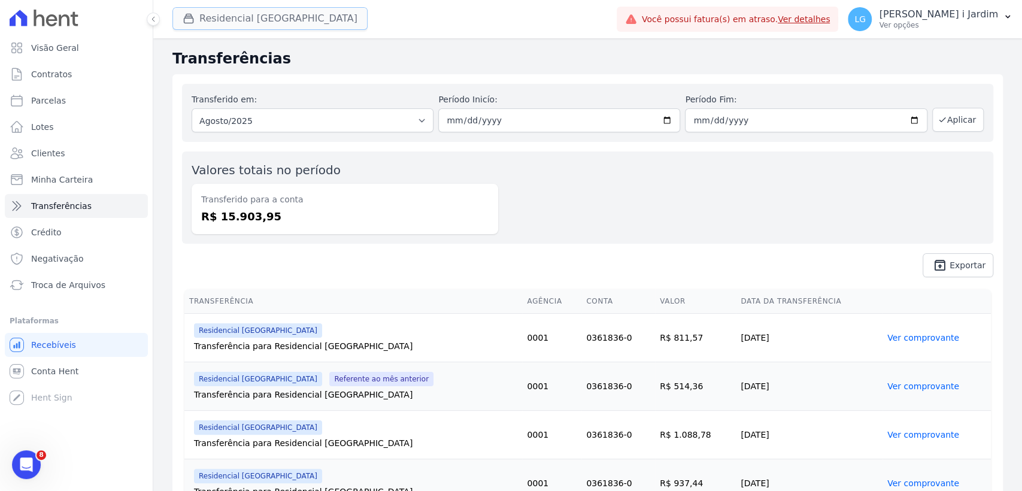
click at [232, 13] on button "Residencial [GEOGRAPHIC_DATA]" at bounding box center [270, 18] width 195 height 23
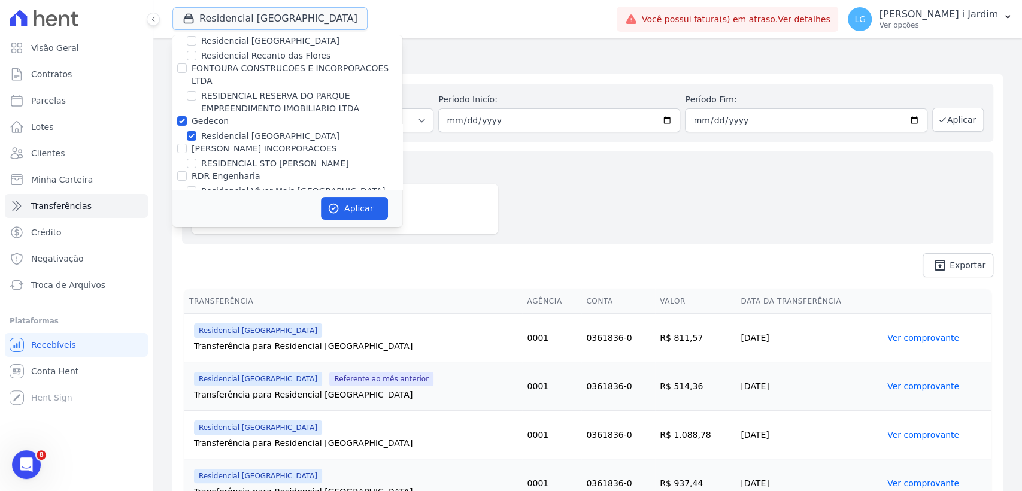
scroll to position [2795, 0]
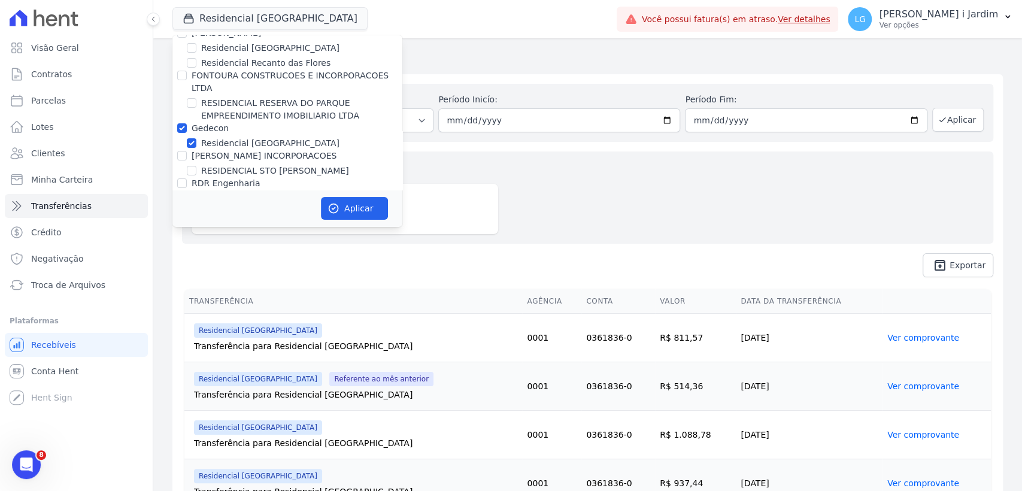
click at [222, 137] on label "Residencial [GEOGRAPHIC_DATA]" at bounding box center [270, 143] width 138 height 13
click at [196, 138] on input "Residencial [GEOGRAPHIC_DATA]" at bounding box center [192, 143] width 10 height 10
checkbox input "false"
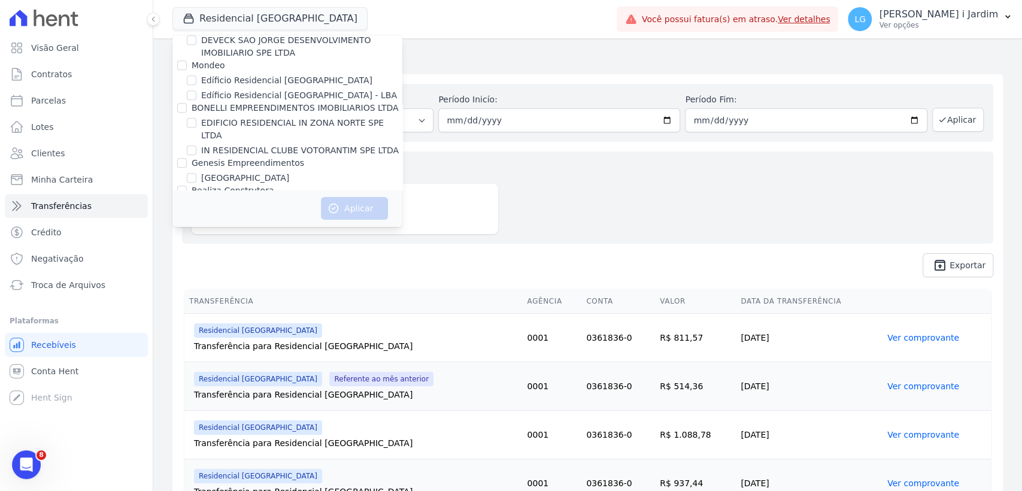
click at [235, 172] on label "[GEOGRAPHIC_DATA]" at bounding box center [245, 178] width 88 height 13
click at [196, 173] on input "[GEOGRAPHIC_DATA]" at bounding box center [192, 178] width 10 height 10
checkbox input "true"
click at [353, 211] on button "Aplicar" at bounding box center [354, 208] width 67 height 23
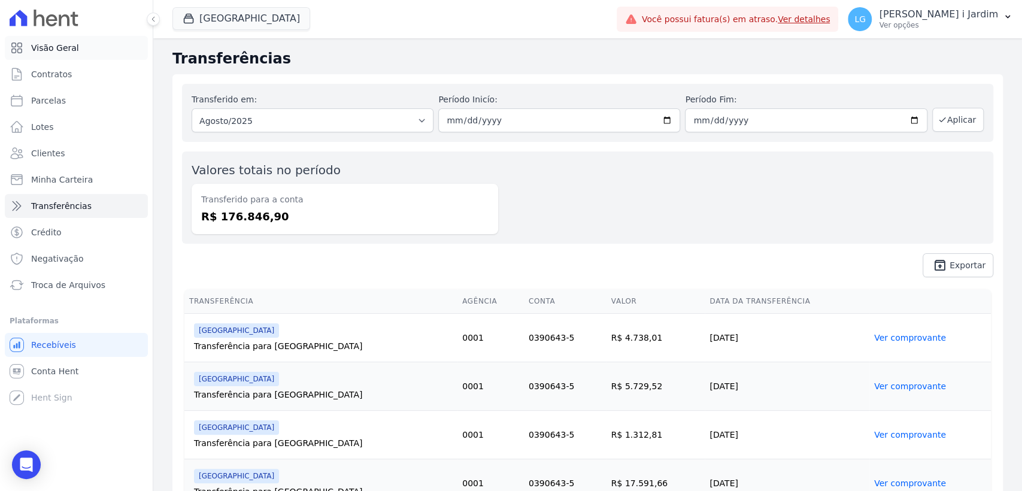
click at [29, 43] on link "Visão Geral" at bounding box center [76, 48] width 143 height 24
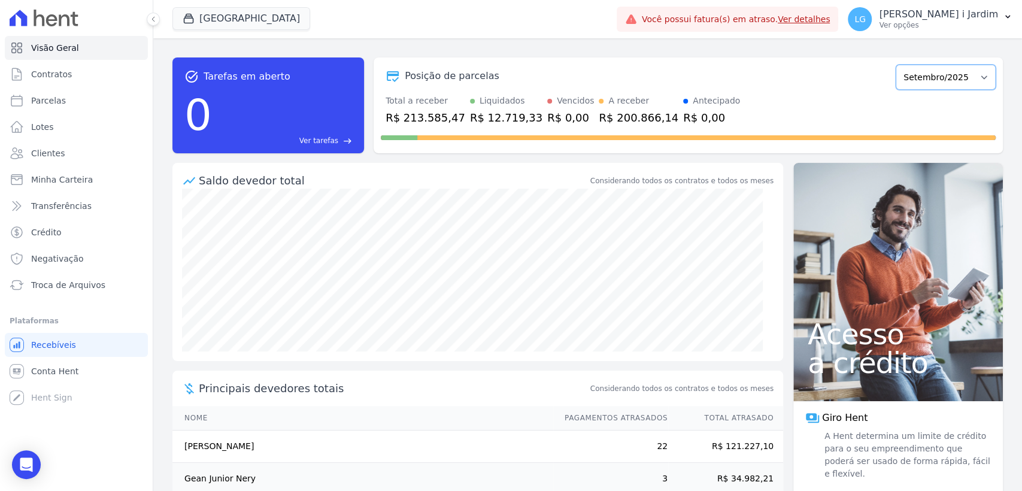
click at [919, 87] on select "Abril/2023 Maio/2023 Junho/2023 Julho/2023 Agosto/2023 Setembro/2023 Outubro/20…" at bounding box center [946, 77] width 100 height 25
select select "08/2025"
click at [896, 65] on select "Abril/2023 Maio/2023 Junho/2023 Julho/2023 Agosto/2023 Setembro/2023 Outubro/20…" at bounding box center [946, 77] width 100 height 25
click at [418, 115] on div "R$ 251.033,92" at bounding box center [426, 118] width 80 height 16
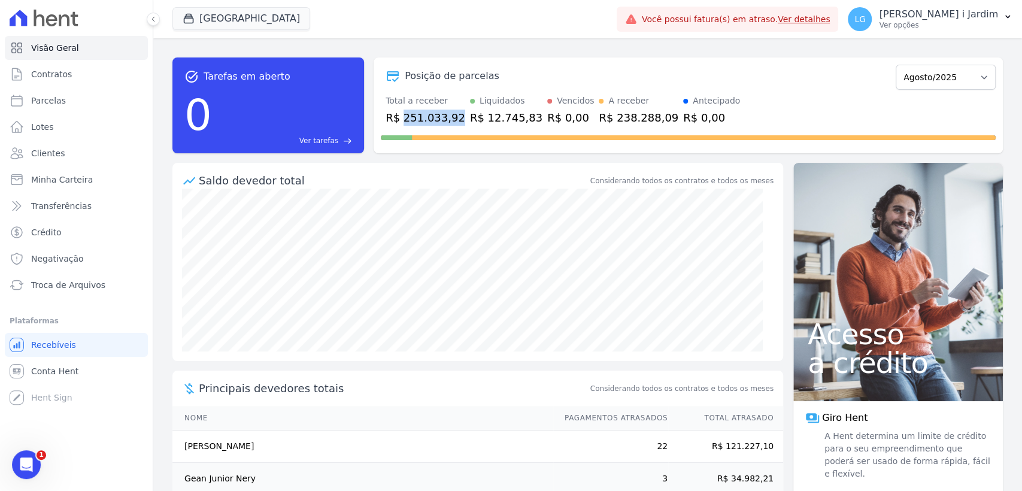
copy div "251.033,92"
click at [59, 202] on span "Transferências" at bounding box center [61, 206] width 60 height 12
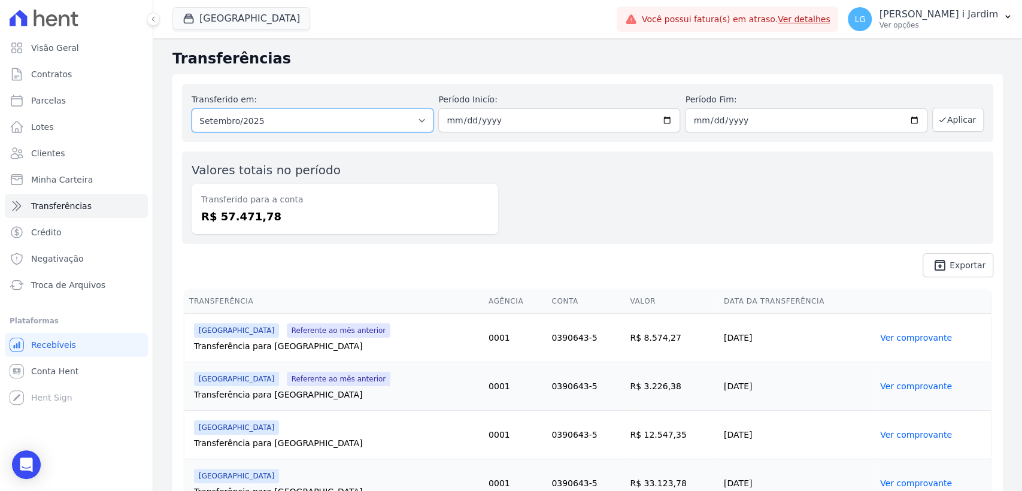
drag, startPoint x: 274, startPoint y: 125, endPoint x: 274, endPoint y: 131, distance: 6.0
click at [274, 125] on select "Todos os meses Maio/2024 Junho/2024 Julho/2024 Agosto/2024 Setembro/2024 Outubr…" at bounding box center [313, 120] width 242 height 24
select select "08/2025"
click at [192, 108] on select "Todos os meses Maio/2024 Junho/2024 Julho/2024 Agosto/2024 Setembro/2024 Outubr…" at bounding box center [313, 120] width 242 height 24
click at [945, 122] on button "Aplicar" at bounding box center [959, 120] width 52 height 24
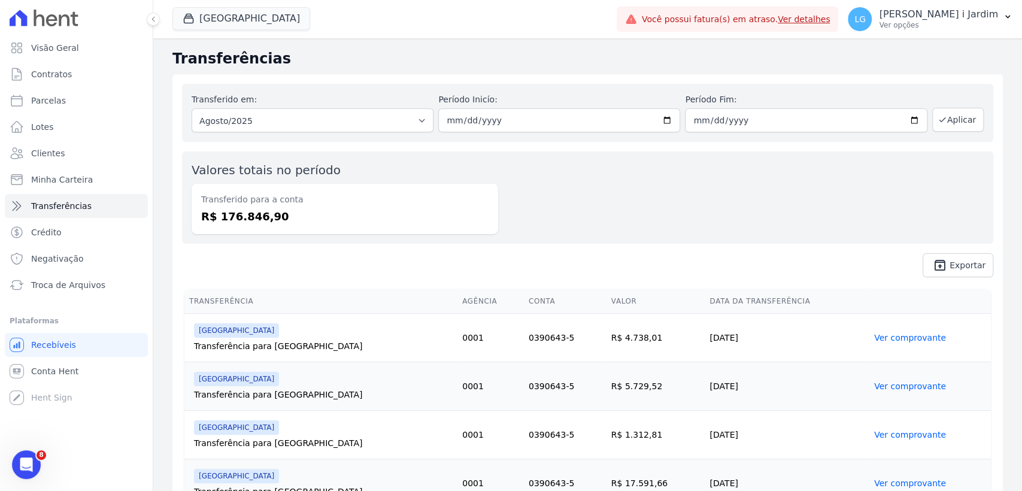
click at [241, 212] on dd "R$ 176.846,90" at bounding box center [345, 216] width 288 height 16
copy dd "176.846,90"
